Goal: Transaction & Acquisition: Purchase product/service

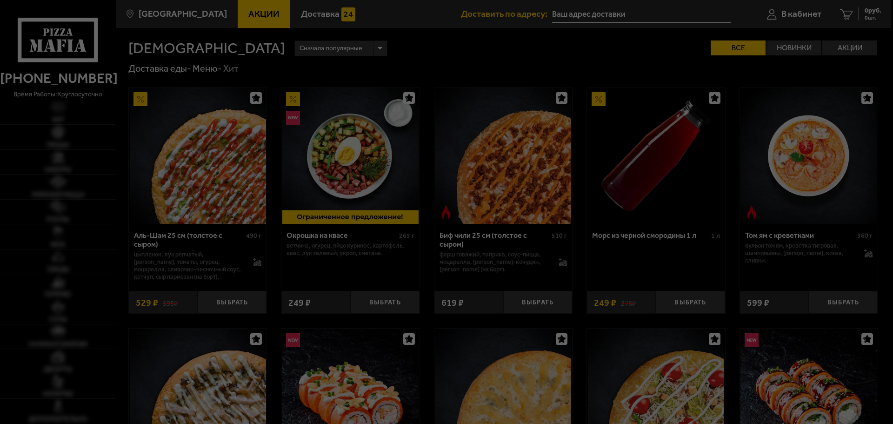
type input "[STREET_ADDRESS][PERSON_NAME]"
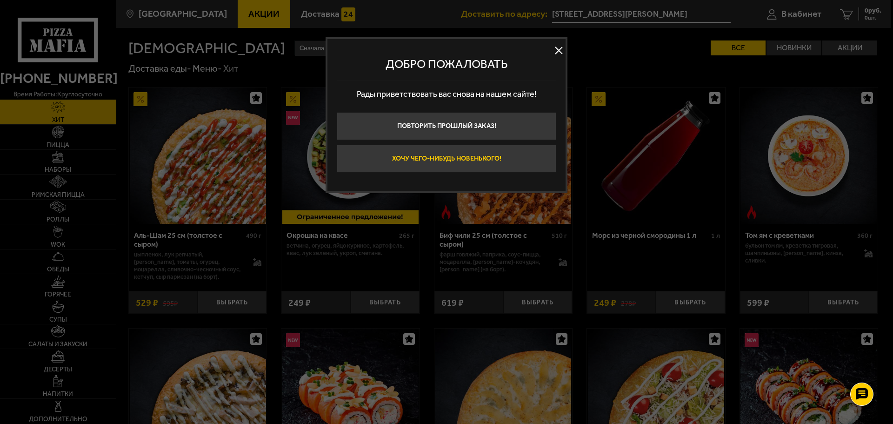
click at [470, 158] on button "Хочу чего-нибудь новенького!" at bounding box center [447, 159] width 220 height 28
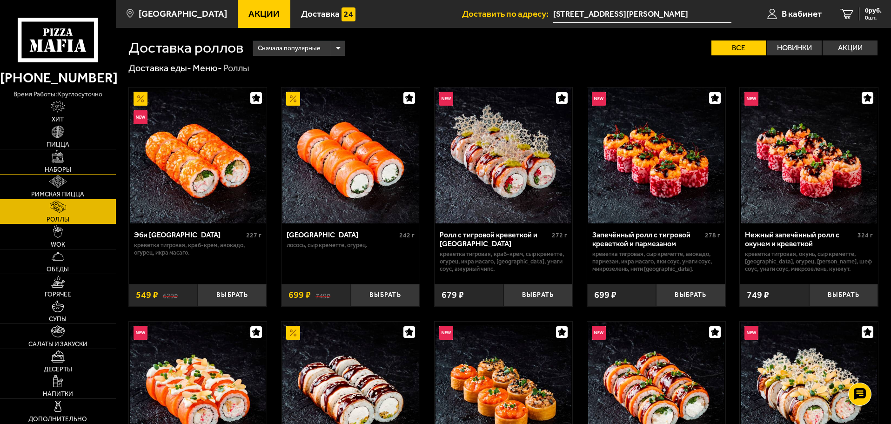
click at [69, 161] on link "Наборы" at bounding box center [58, 161] width 116 height 25
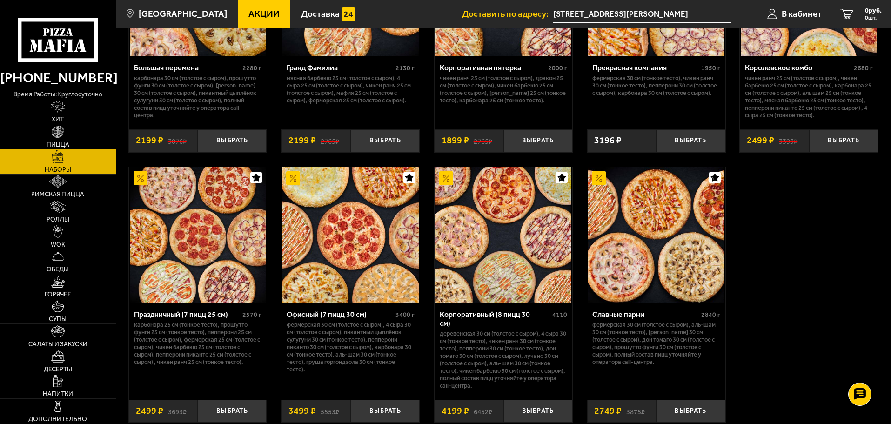
scroll to position [1396, 0]
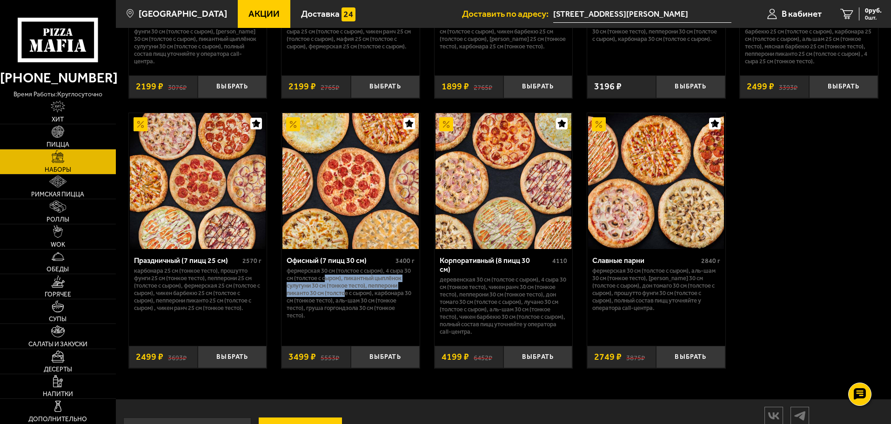
drag, startPoint x: 327, startPoint y: 280, endPoint x: 346, endPoint y: 296, distance: 24.7
click at [346, 296] on p "Фермерская 30 см (толстое с сыром), 4 сыра 30 см (толстое с сыром), Пикантный ц…" at bounding box center [351, 293] width 128 height 52
click at [374, 206] on img at bounding box center [350, 181] width 136 height 136
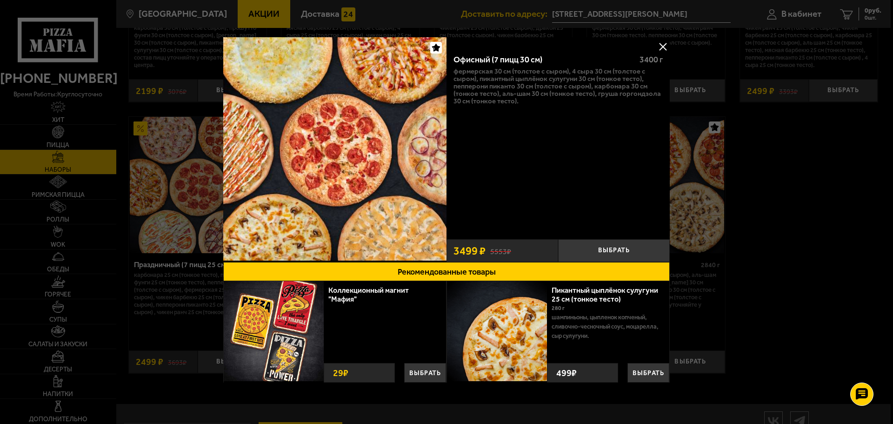
click at [389, 189] on img at bounding box center [334, 148] width 223 height 223
click at [659, 47] on button at bounding box center [663, 47] width 14 height 14
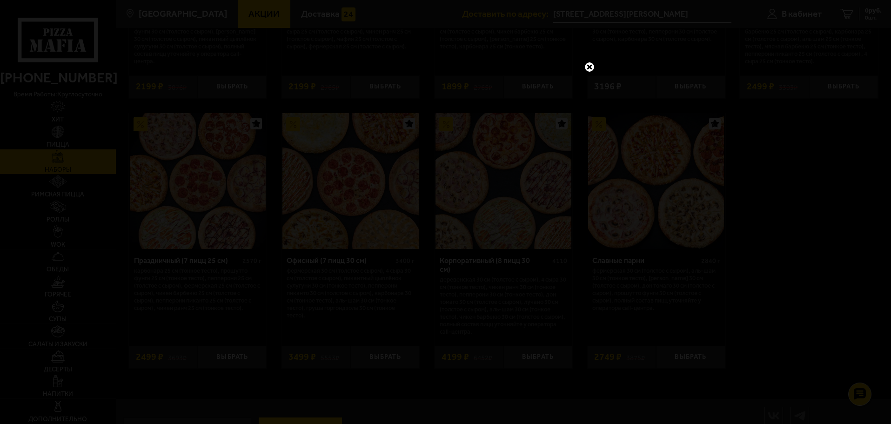
click at [588, 65] on link at bounding box center [590, 67] width 12 height 12
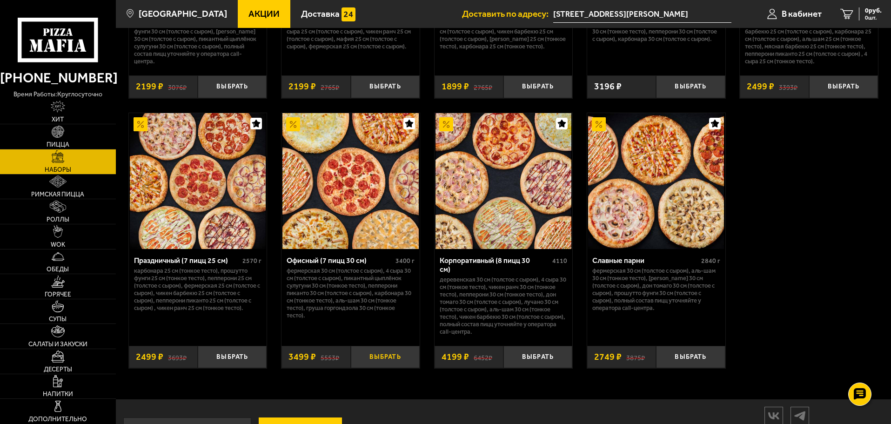
click at [369, 354] on button "Выбрать" at bounding box center [385, 357] width 69 height 23
click at [859, 12] on span "3499 руб." at bounding box center [868, 10] width 28 height 7
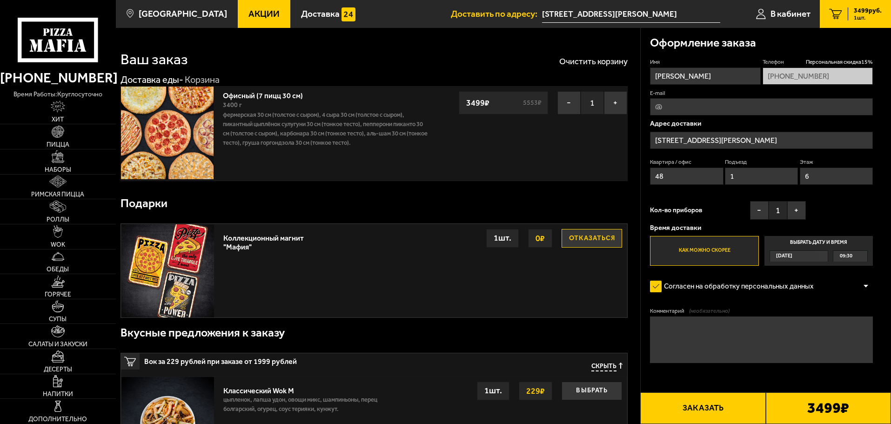
click at [690, 102] on input "E-mail" at bounding box center [761, 106] width 223 height 17
click at [831, 242] on label "Выбрать дату и время [DATE] 09:30" at bounding box center [819, 251] width 108 height 30
click at [0, 0] on input "Выбрать дату и время [DATE] 09:30" at bounding box center [0, 0] width 0 height 0
click at [865, 256] on div "09:30" at bounding box center [850, 256] width 34 height 11
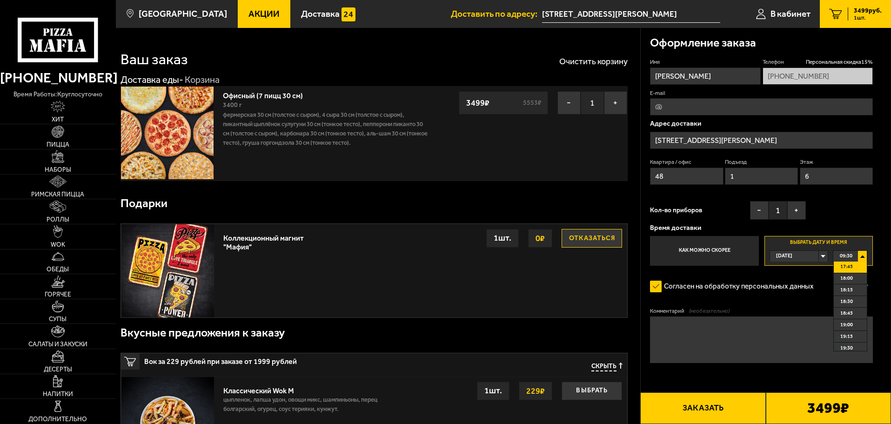
scroll to position [372, 0]
click at [853, 301] on li "18:15" at bounding box center [850, 301] width 33 height 12
click at [703, 106] on input "E-mail" at bounding box center [761, 106] width 223 height 17
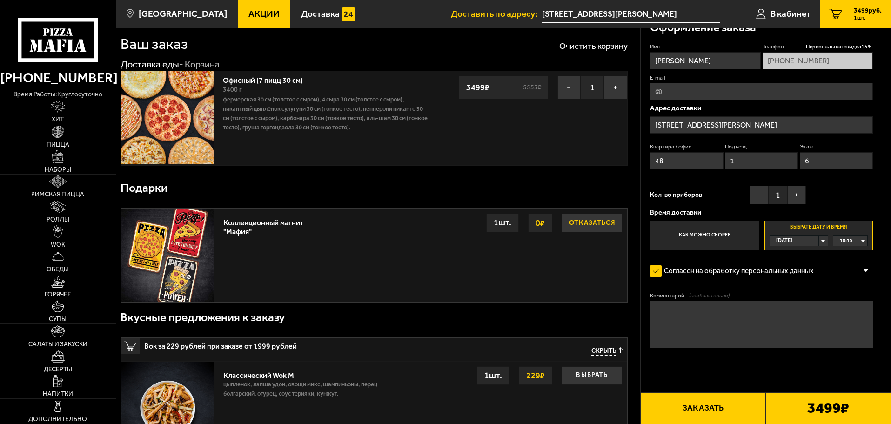
scroll to position [0, 0]
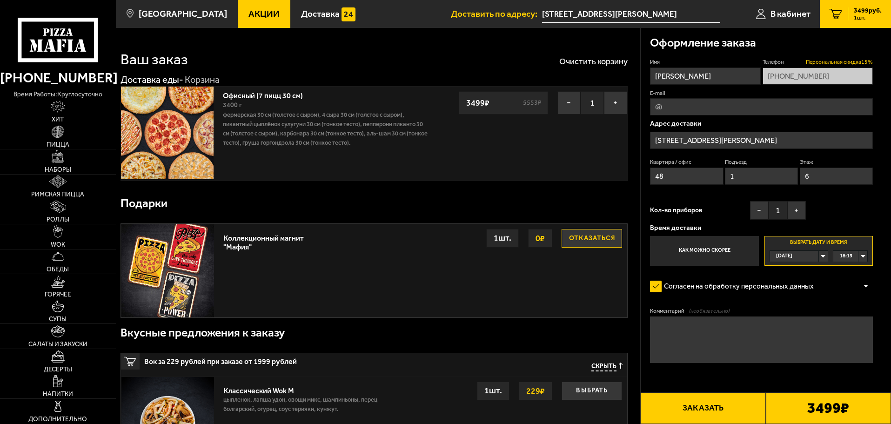
click at [867, 61] on span "Персональная скидка 15 %" at bounding box center [839, 62] width 67 height 8
click at [681, 109] on input "E-mail" at bounding box center [761, 106] width 223 height 17
click at [715, 405] on button "Заказать" at bounding box center [702, 408] width 125 height 32
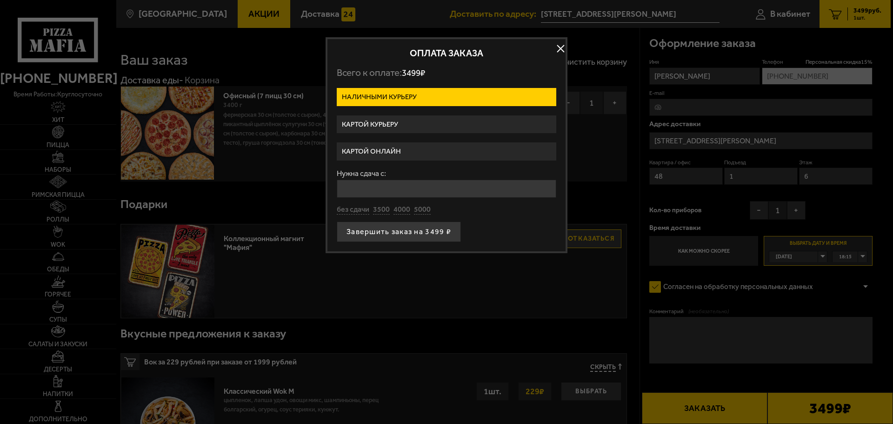
click at [392, 122] on label "Картой курьеру" at bounding box center [447, 124] width 220 height 18
click at [0, 0] on input "Картой курьеру" at bounding box center [0, 0] width 0 height 0
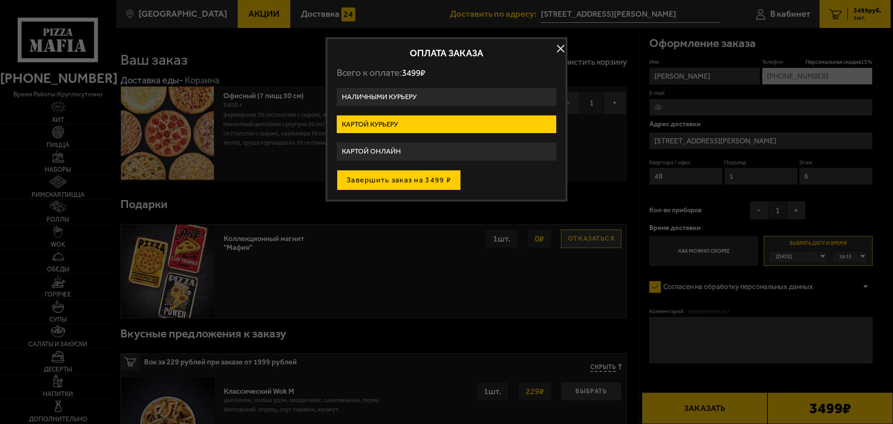
click at [409, 181] on button "Завершить заказ на 3499 ₽" at bounding box center [399, 180] width 124 height 20
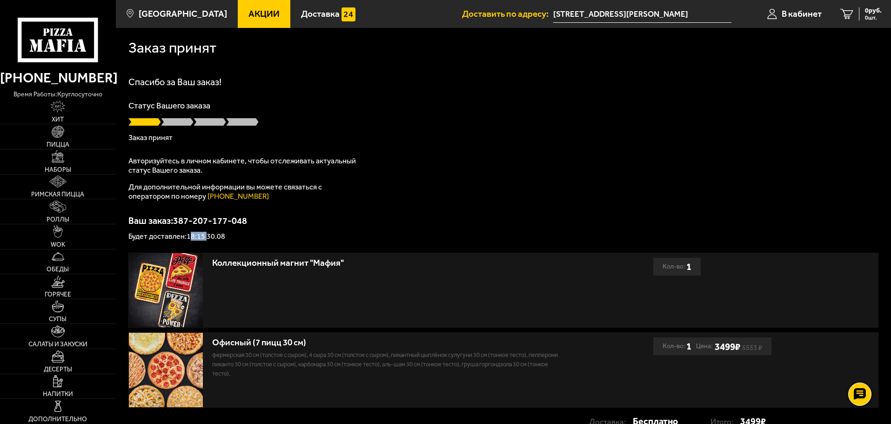
drag, startPoint x: 206, startPoint y: 236, endPoint x: 189, endPoint y: 234, distance: 17.3
click at [189, 234] on p "Будет доставлен: 18:15 30.08" at bounding box center [503, 236] width 750 height 7
